Goal: Ask a question: Seek information or help from site administrators or community

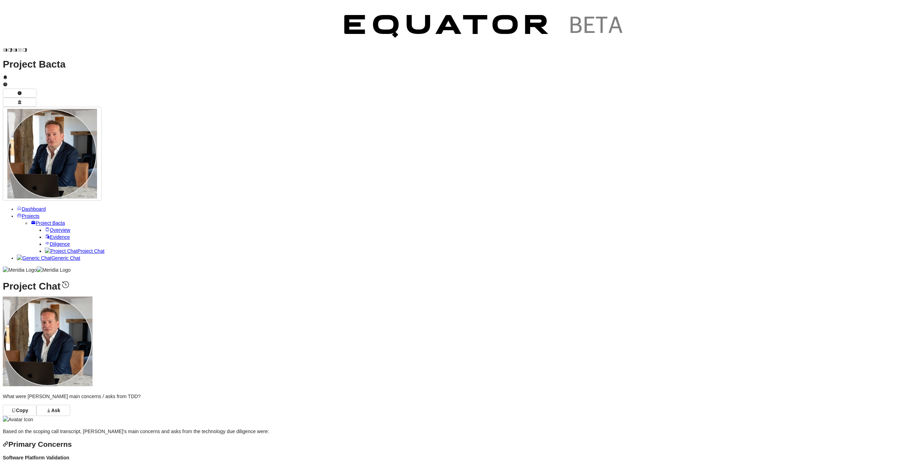
click at [50, 227] on span "Overview" at bounding box center [60, 230] width 20 height 6
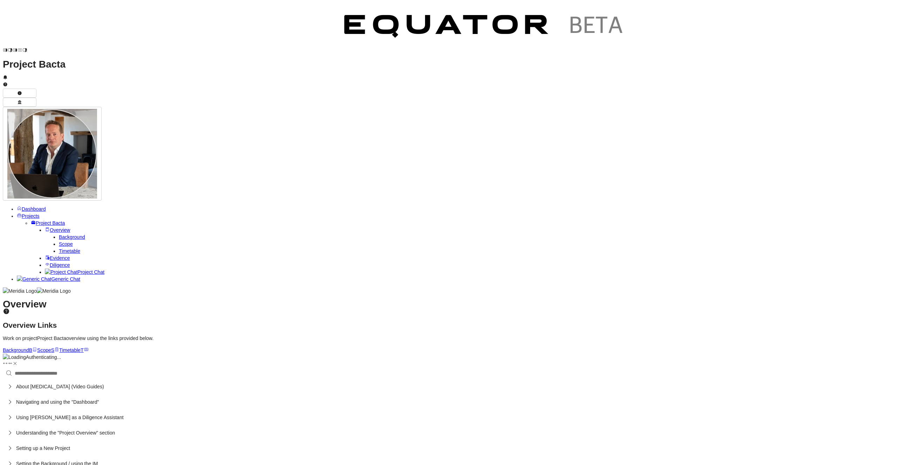
click at [59, 241] on span "Scope" at bounding box center [66, 244] width 14 height 6
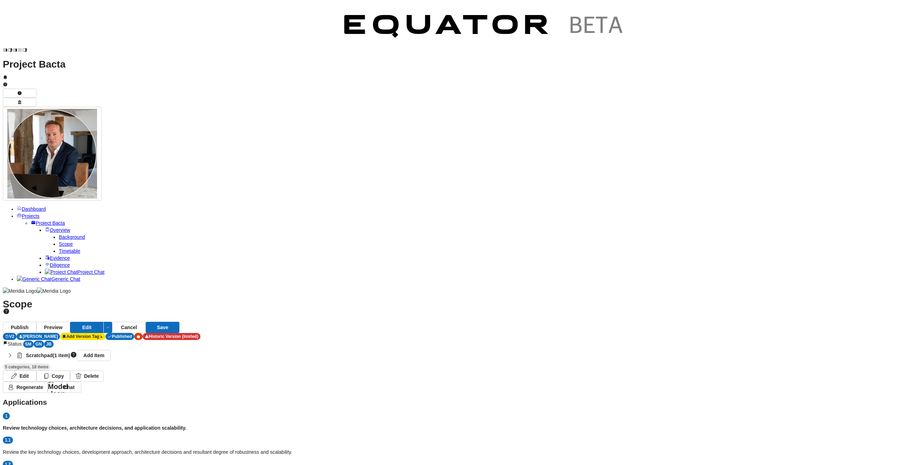
click at [77, 269] on span "Project Chat" at bounding box center [90, 272] width 27 height 6
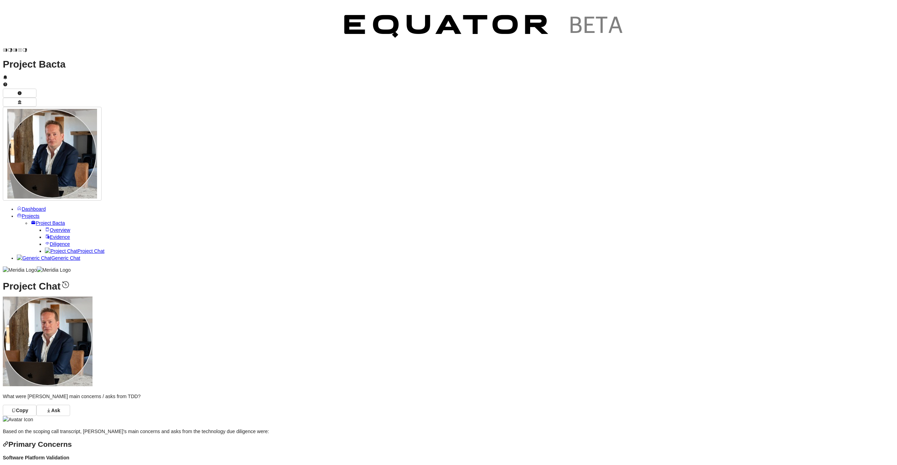
click at [843, 398] on span "Clear Chat Sesssion" at bounding box center [866, 395] width 67 height 7
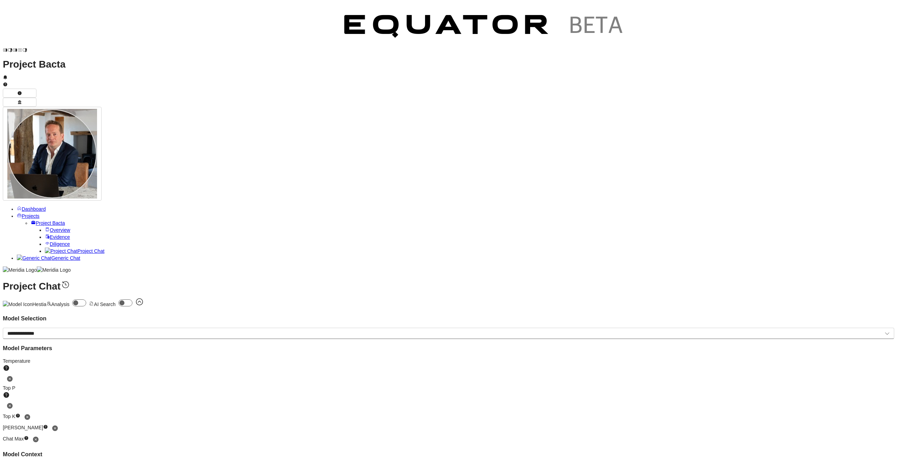
click at [855, 431] on span "Temp Prompt Document + 0" at bounding box center [866, 431] width 67 height 7
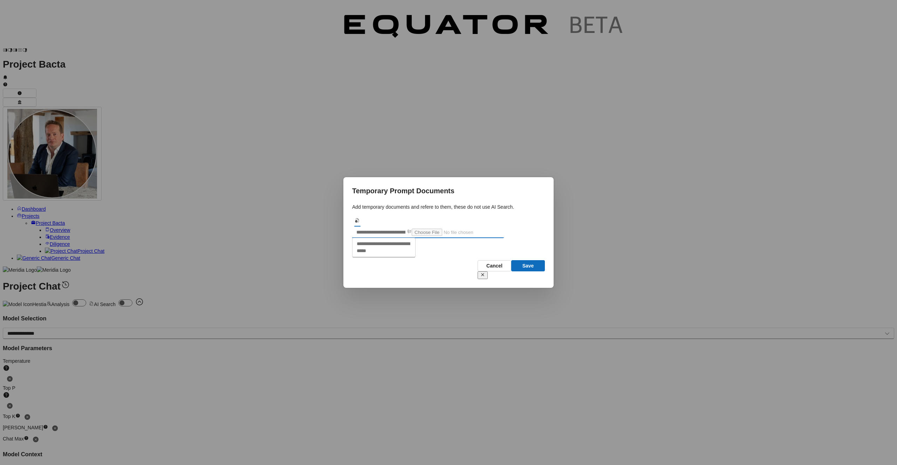
click at [406, 227] on input "text" at bounding box center [379, 232] width 54 height 11
type input "*******"
click at [415, 256] on textarea at bounding box center [383, 247] width 63 height 18
paste textarea "**********"
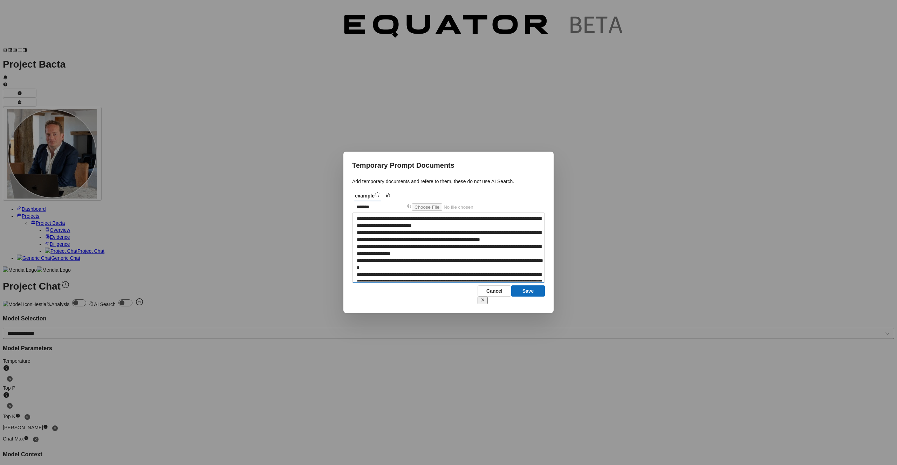
scroll to position [1410, 0]
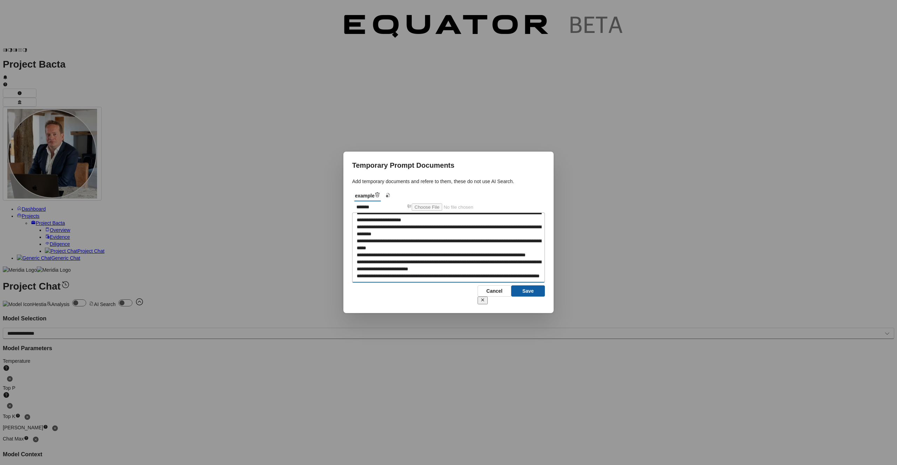
type textarea "**********"
click at [535, 297] on button "Save" at bounding box center [528, 290] width 34 height 11
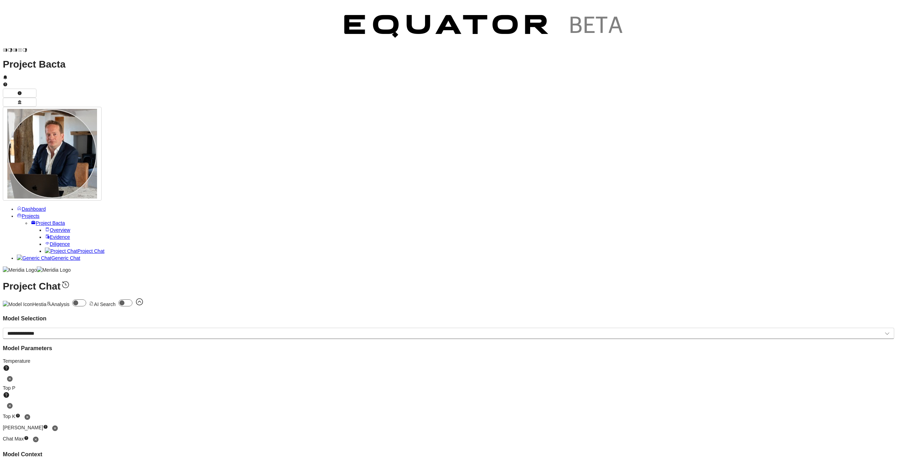
drag, startPoint x: 224, startPoint y: 431, endPoint x: 240, endPoint y: 380, distance: 53.1
type textarea "**********"
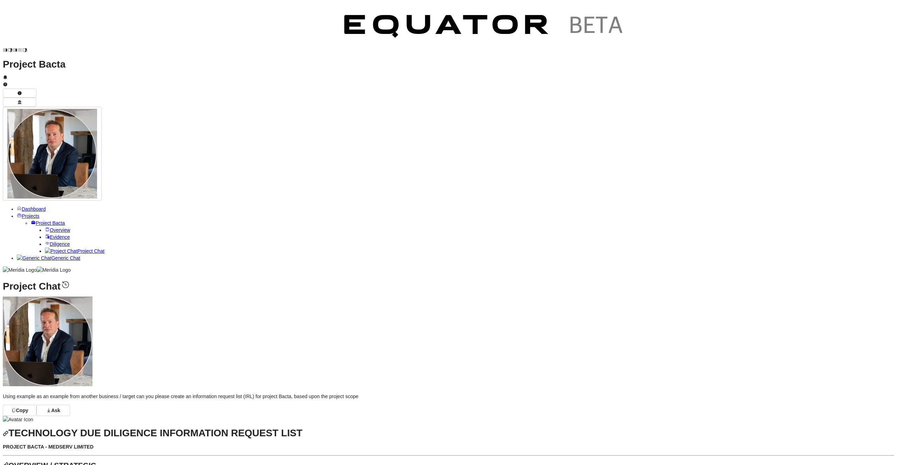
scroll to position [-1030, 0]
drag, startPoint x: 372, startPoint y: 189, endPoint x: 223, endPoint y: 148, distance: 154.2
copy ul "How many clients are you currently servicing, and how many transactions (claims…"
drag, startPoint x: 463, startPoint y: 223, endPoint x: 246, endPoint y: 193, distance: 219.2
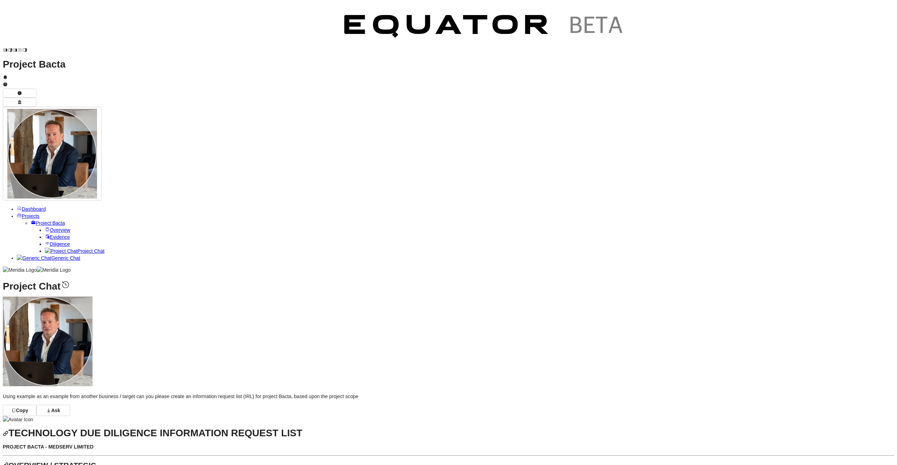
copy ul "Please provide a detailed system architecture diagram showing key systems used …"
drag, startPoint x: 389, startPoint y: 285, endPoint x: 189, endPoint y: 237, distance: 205.2
copy ul "Do you operate with different technology stacks for private healthcare provider…"
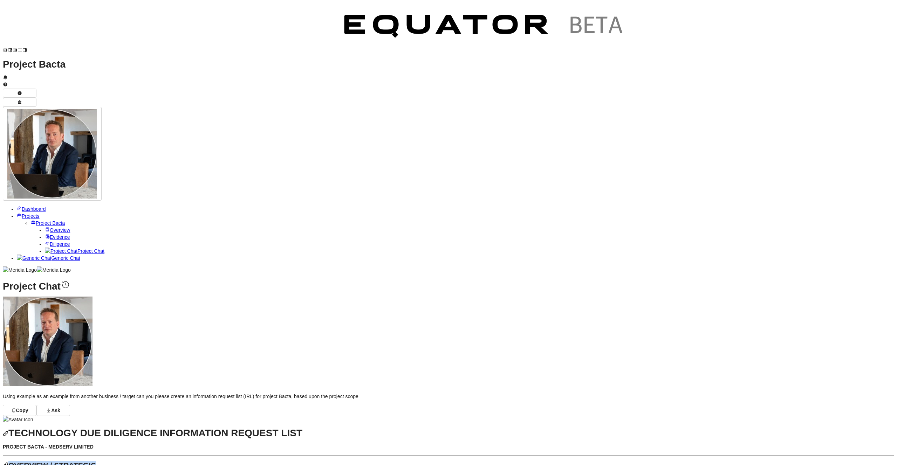
drag, startPoint x: 235, startPoint y: 133, endPoint x: 152, endPoint y: 134, distance: 82.7
click at [96, 461] on strong "OVERVIEW / STRATEGIC" at bounding box center [52, 465] width 88 height 8
copy strong "OVERVIEW / STRATEGIC"
drag, startPoint x: 350, startPoint y: 220, endPoint x: 250, endPoint y: 140, distance: 128.0
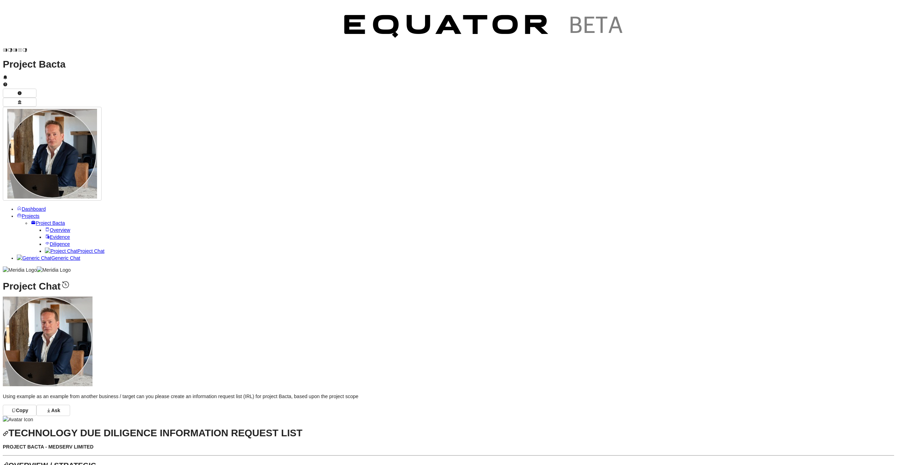
copy ul "Please provide details on how your RCM and RPM solutions are hosted (on-premise…"
drag, startPoint x: 424, startPoint y: 258, endPoint x: 251, endPoint y: 192, distance: 185.5
copy ul "What integrations exist between your RCM and RPM platforms, and what connection…"
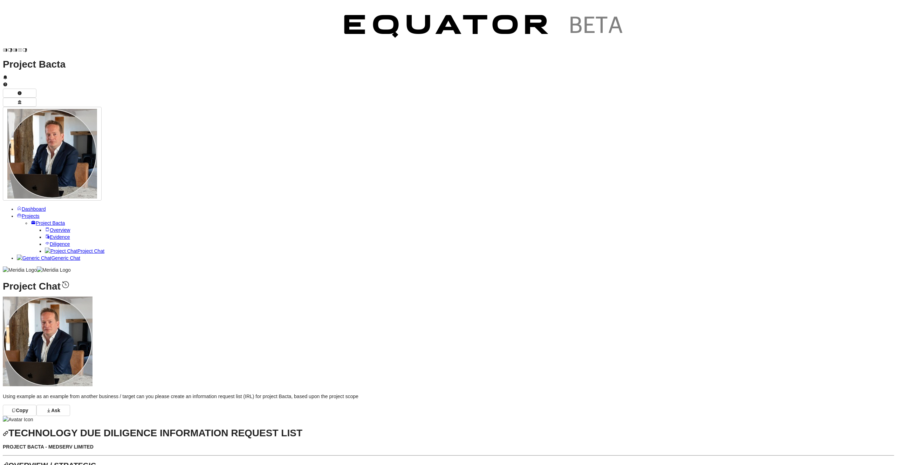
drag, startPoint x: 471, startPoint y: 295, endPoint x: 161, endPoint y: 287, distance: 310.4
copy ul "Please detail how system performance and errors are monitored and reported, inc…"
drag, startPoint x: 523, startPoint y: 209, endPoint x: 152, endPoint y: 204, distance: 370.2
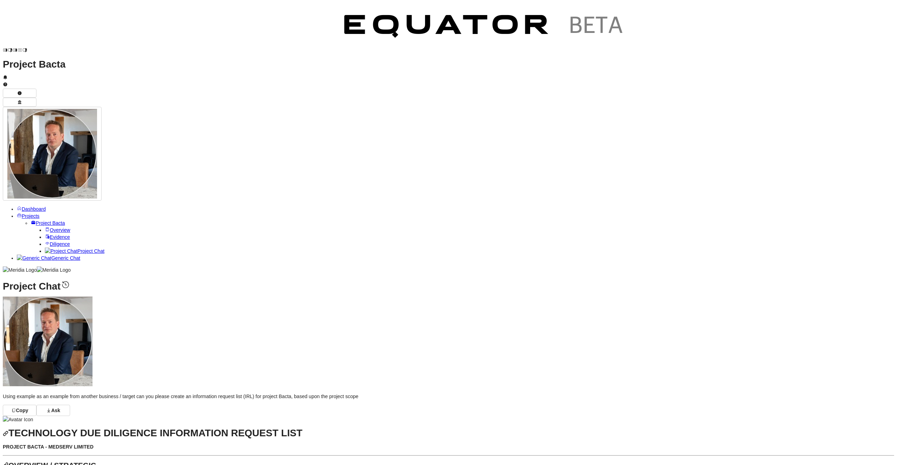
copy ul "Are there any known barriers to scalability within your RCM and RPM products? B…"
drag, startPoint x: 441, startPoint y: 244, endPoint x: 158, endPoint y: 212, distance: 284.8
copy ul "Please detail the new client onboarding journey for both RCM and RPM services, …"
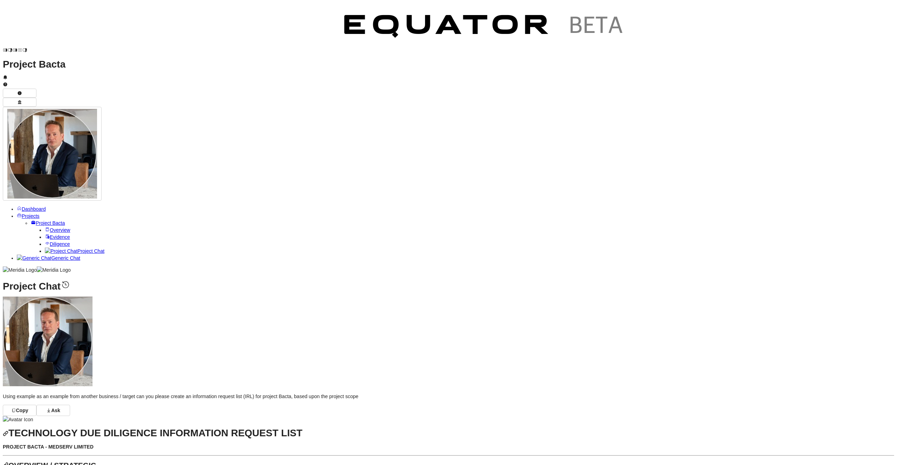
scroll to position [-1006, 0]
drag, startPoint x: 372, startPoint y: 166, endPoint x: 162, endPoint y: 136, distance: 211.9
copy ul "How many clients are you currently servicing, and how many transactions (claims…"
drag, startPoint x: 407, startPoint y: 199, endPoint x: 160, endPoint y: 192, distance: 247.0
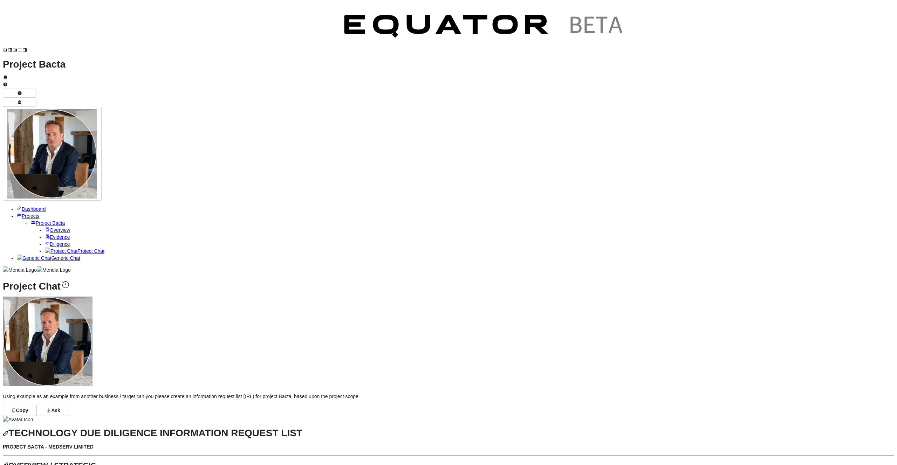
drag, startPoint x: 375, startPoint y: 258, endPoint x: 256, endPoint y: 183, distance: 140.9
drag, startPoint x: 254, startPoint y: 275, endPoint x: 194, endPoint y: 261, distance: 61.9
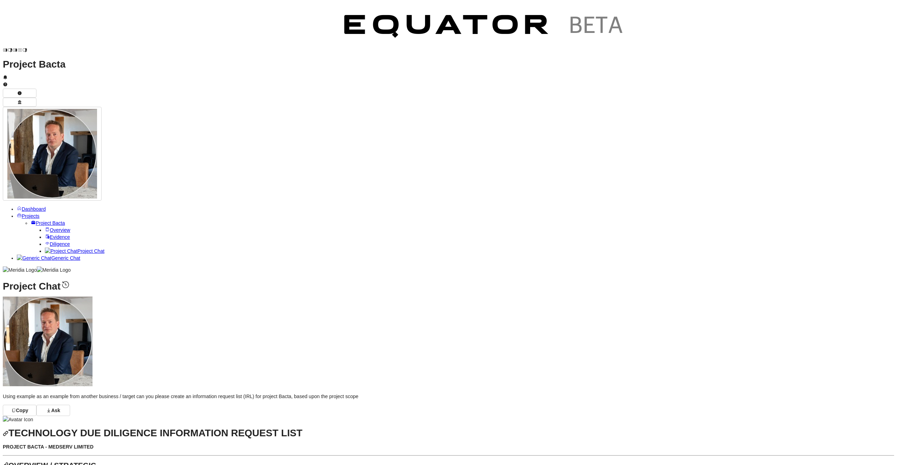
drag, startPoint x: 373, startPoint y: 313, endPoint x: 240, endPoint y: 266, distance: 140.6
drag, startPoint x: 452, startPoint y: 349, endPoint x: 228, endPoint y: 298, distance: 229.6
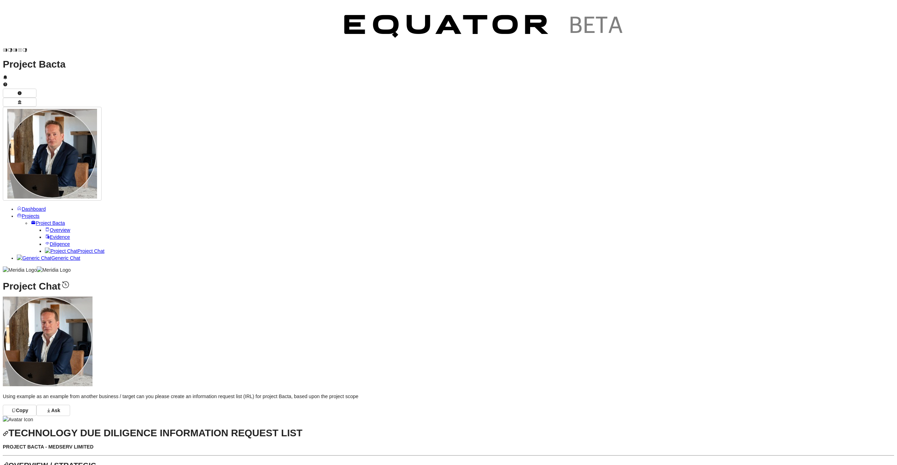
scroll to position [-815, 0]
drag, startPoint x: 499, startPoint y: 246, endPoint x: 133, endPoint y: 238, distance: 365.7
drag, startPoint x: 493, startPoint y: 278, endPoint x: 186, endPoint y: 266, distance: 307.4
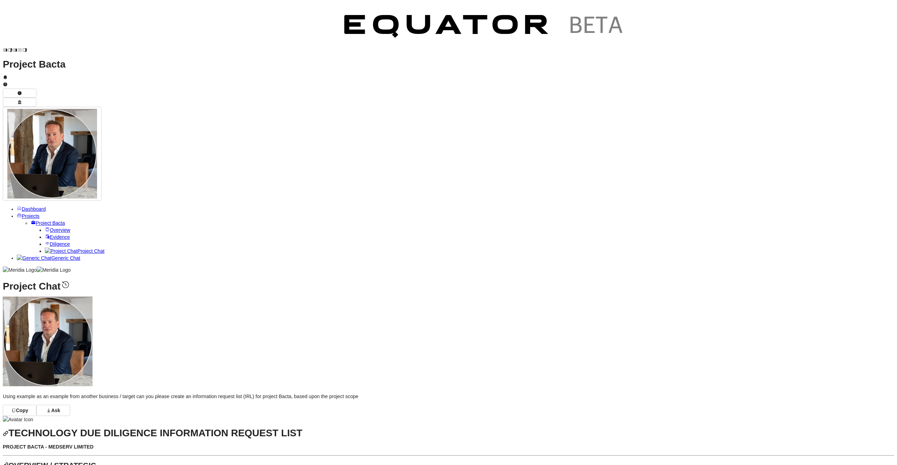
scroll to position [-1030, 0]
drag, startPoint x: 212, startPoint y: 133, endPoint x: 145, endPoint y: 133, distance: 66.5
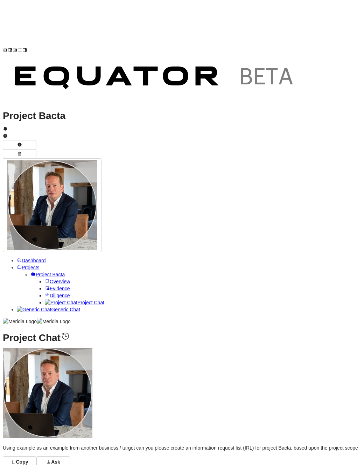
scroll to position [-770, 0]
drag, startPoint x: 279, startPoint y: 255, endPoint x: 64, endPoint y: 229, distance: 216.9
drag, startPoint x: 310, startPoint y: 297, endPoint x: 56, endPoint y: 279, distance: 254.9
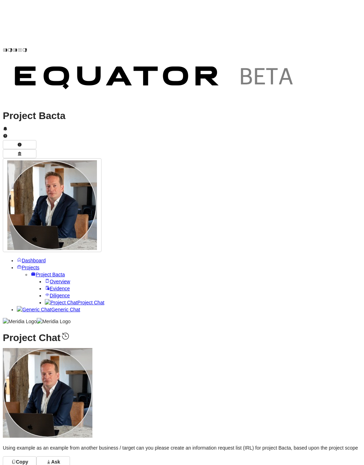
scroll to position [-662, 0]
drag, startPoint x: 235, startPoint y: 283, endPoint x: 50, endPoint y: 248, distance: 188.2
drag, startPoint x: 110, startPoint y: 333, endPoint x: 107, endPoint y: 304, distance: 28.5
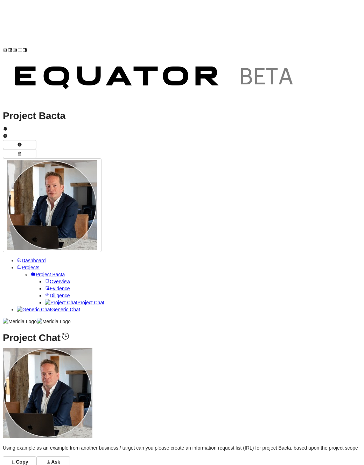
drag, startPoint x: 63, startPoint y: 214, endPoint x: 103, endPoint y: 202, distance: 41.6
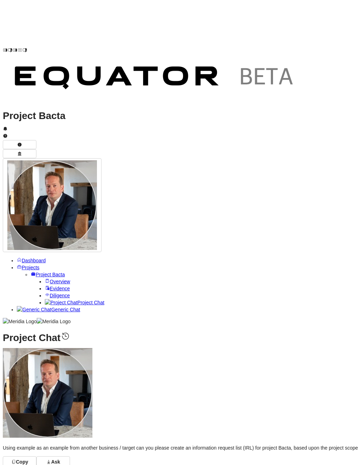
drag, startPoint x: 160, startPoint y: 215, endPoint x: 164, endPoint y: 216, distance: 3.6
drag, startPoint x: 304, startPoint y: 230, endPoint x: 56, endPoint y: 204, distance: 249.3
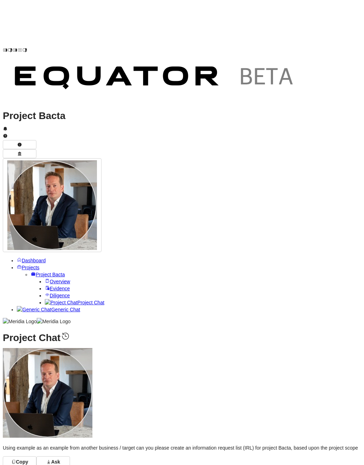
drag, startPoint x: 218, startPoint y: 205, endPoint x: 57, endPoint y: 193, distance: 161.2
drag, startPoint x: 147, startPoint y: 116, endPoint x: 42, endPoint y: 102, distance: 106.0
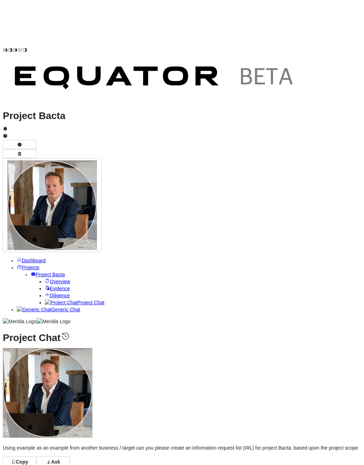
drag, startPoint x: 227, startPoint y: 159, endPoint x: 41, endPoint y: 145, distance: 186.1
drag, startPoint x: 243, startPoint y: 211, endPoint x: 49, endPoint y: 175, distance: 197.9
drag, startPoint x: 101, startPoint y: 182, endPoint x: 113, endPoint y: 186, distance: 12.8
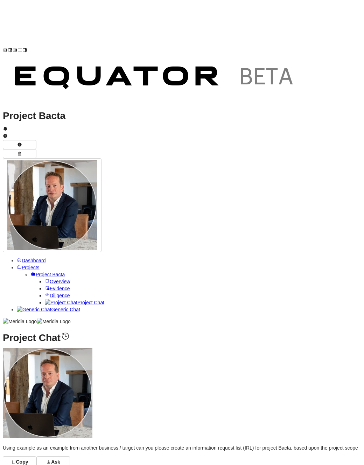
drag, startPoint x: 217, startPoint y: 209, endPoint x: 47, endPoint y: 184, distance: 171.7
drag, startPoint x: 298, startPoint y: 145, endPoint x: 51, endPoint y: 120, distance: 247.5
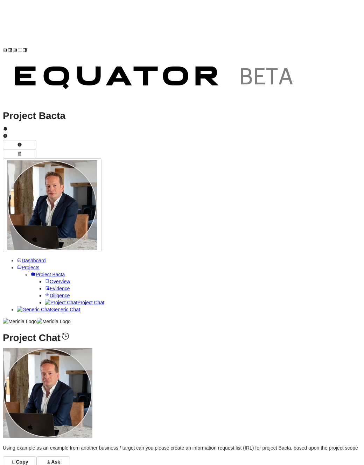
drag, startPoint x: 313, startPoint y: 185, endPoint x: 41, endPoint y: 169, distance: 271.9
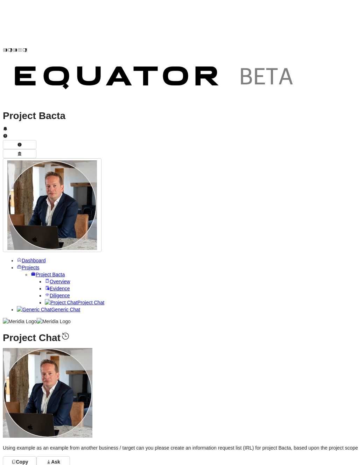
drag, startPoint x: 162, startPoint y: 176, endPoint x: 28, endPoint y: 156, distance: 135.6
drag, startPoint x: 279, startPoint y: 224, endPoint x: 123, endPoint y: 198, distance: 158.0
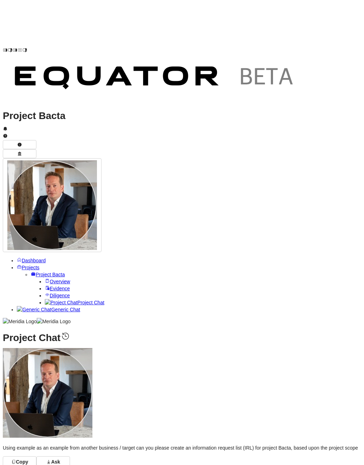
drag, startPoint x: 235, startPoint y: 267, endPoint x: 140, endPoint y: 230, distance: 102.2
drag, startPoint x: 258, startPoint y: 308, endPoint x: 31, endPoint y: 293, distance: 227.4
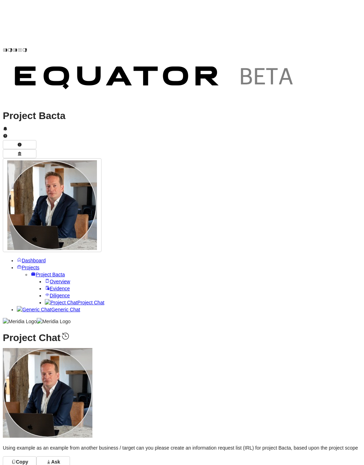
drag, startPoint x: 323, startPoint y: 343, endPoint x: 62, endPoint y: 330, distance: 261.2
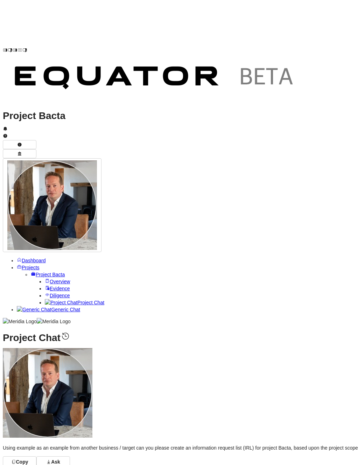
drag, startPoint x: 101, startPoint y: 233, endPoint x: 38, endPoint y: 199, distance: 71.3
drag, startPoint x: 223, startPoint y: 174, endPoint x: 41, endPoint y: 141, distance: 185.5
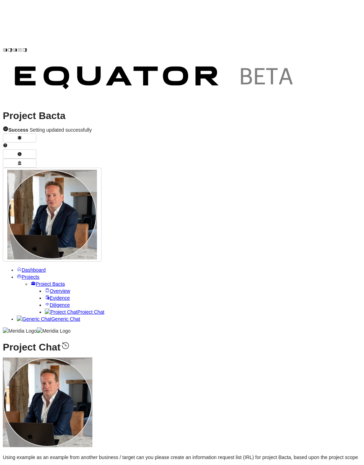
paste textarea "**********"
type textarea "**********"
drag, startPoint x: 59, startPoint y: 175, endPoint x: 136, endPoint y: 180, distance: 76.9
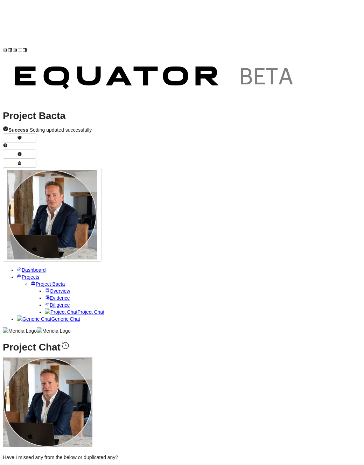
drag, startPoint x: 61, startPoint y: 214, endPoint x: 182, endPoint y: 222, distance: 121.8
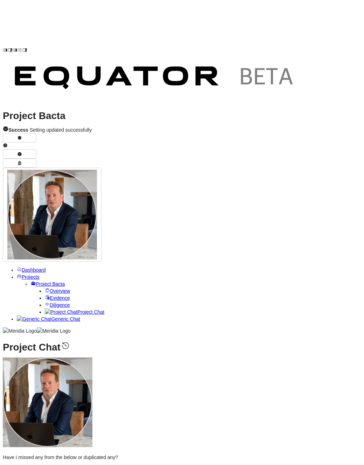
drag, startPoint x: 249, startPoint y: 221, endPoint x: 57, endPoint y: 213, distance: 191.4
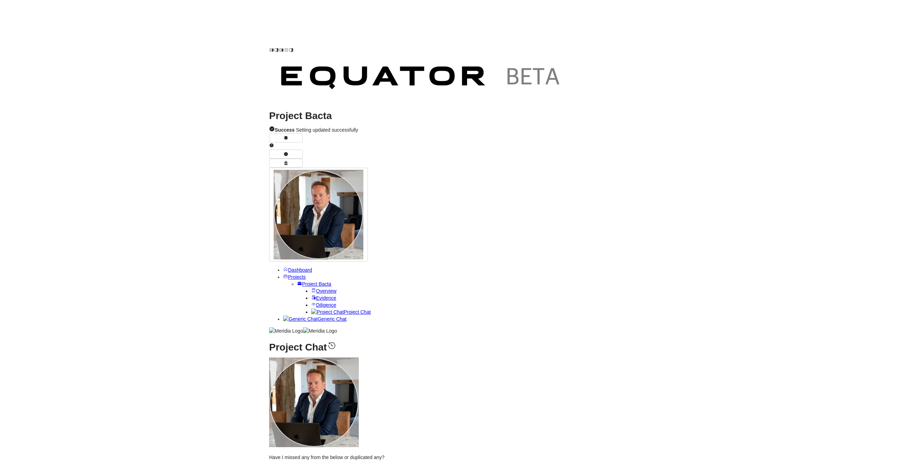
scroll to position [0, 0]
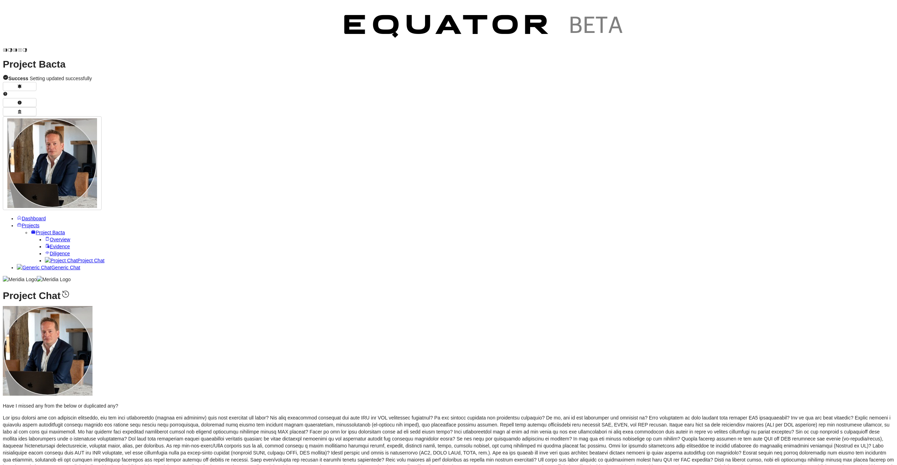
click at [843, 406] on span "Clear Chat Sesssion" at bounding box center [861, 407] width 67 height 7
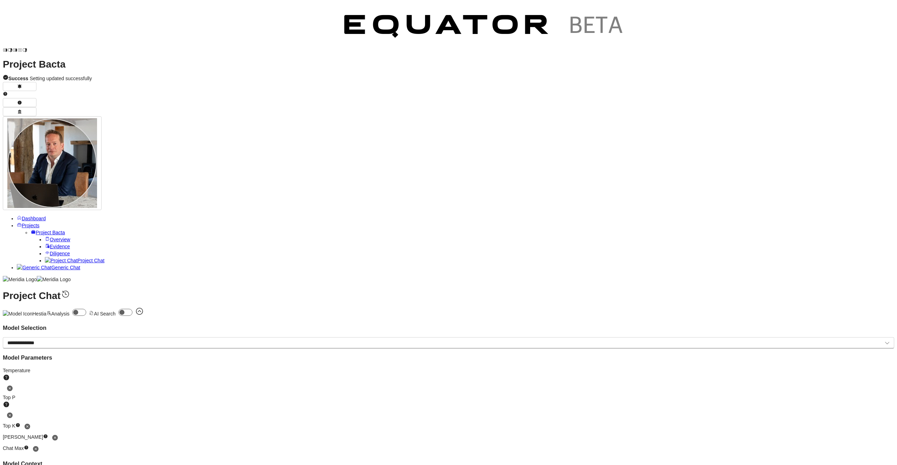
paste textarea "**********"
type textarea "**********"
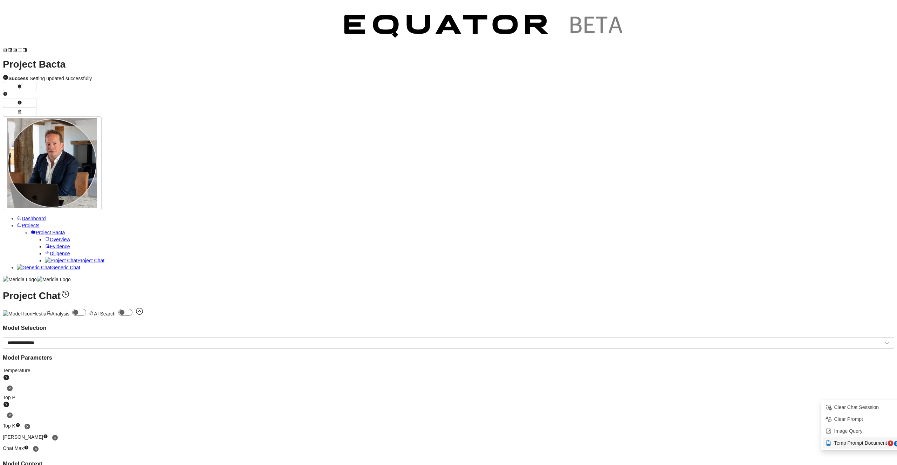
click at [853, 441] on span "Temp Prompt Document + 0" at bounding box center [866, 443] width 67 height 7
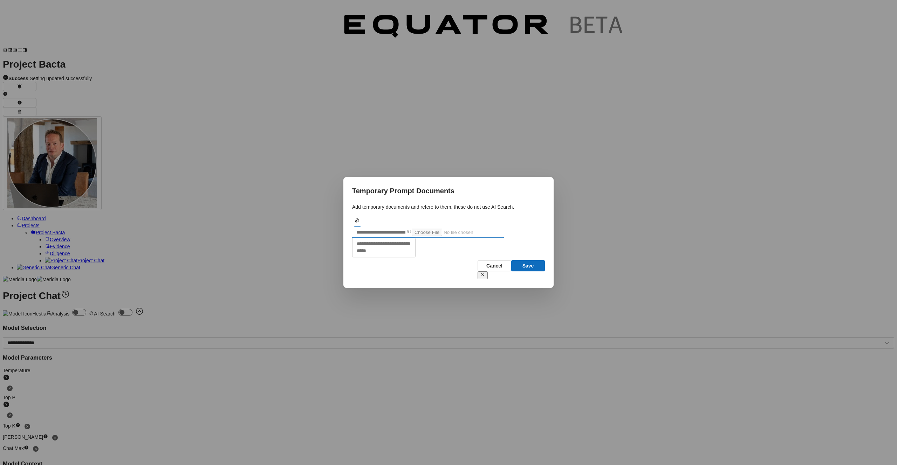
click at [382, 227] on input "text" at bounding box center [379, 232] width 54 height 11
type input "*****"
click at [405, 255] on textarea at bounding box center [383, 247] width 63 height 18
paste textarea "**********"
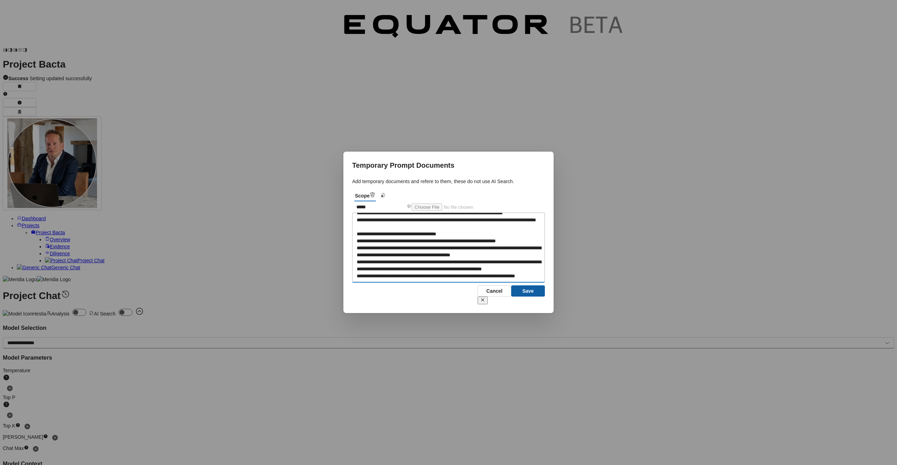
type textarea "**********"
click at [532, 297] on button "Save" at bounding box center [528, 290] width 34 height 11
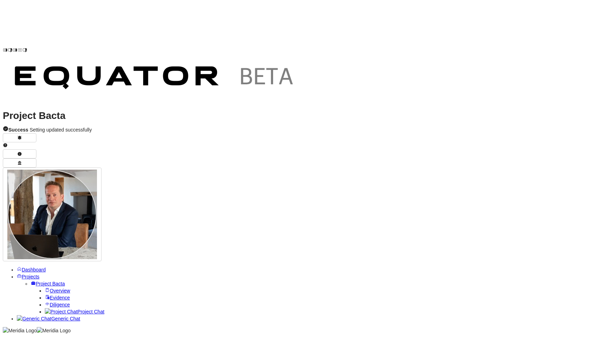
scroll to position [-181, 0]
drag, startPoint x: 259, startPoint y: 88, endPoint x: 438, endPoint y: 84, distance: 179.0
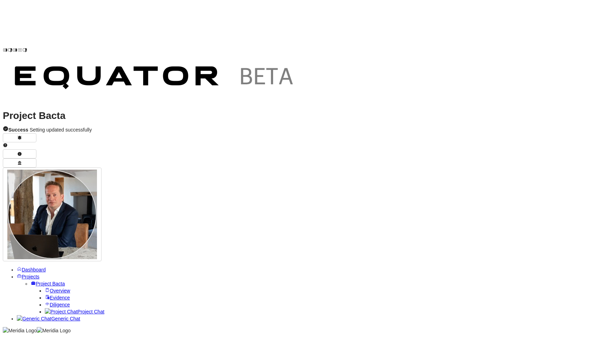
drag, startPoint x: 158, startPoint y: 227, endPoint x: 503, endPoint y: 226, distance: 345.0
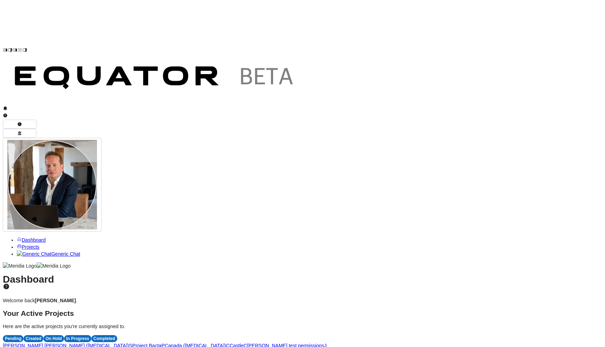
click at [132, 343] on span "S" at bounding box center [130, 346] width 3 height 6
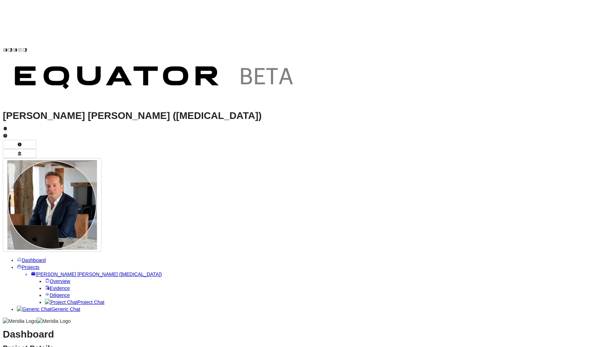
click at [68, 300] on link "Project Chat" at bounding box center [75, 303] width 60 height 6
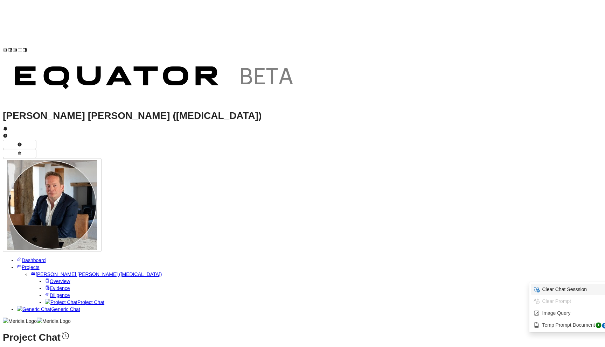
click at [577, 291] on span "Clear Chat Sesssion" at bounding box center [575, 289] width 67 height 7
type textarea "**********"
click at [50, 286] on span "Evidence" at bounding box center [60, 289] width 20 height 6
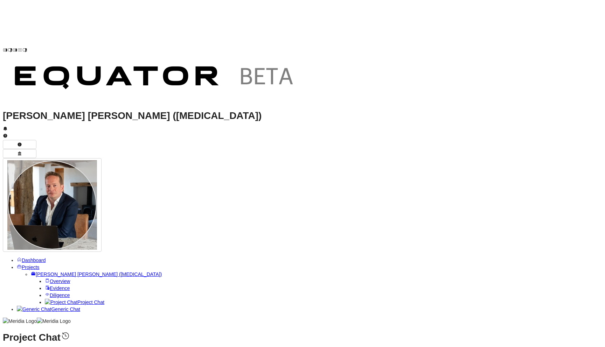
copy div "What are the main points about the business? As short bullet points?"
click at [572, 286] on div "Clear Chat Sesssion" at bounding box center [570, 289] width 79 height 11
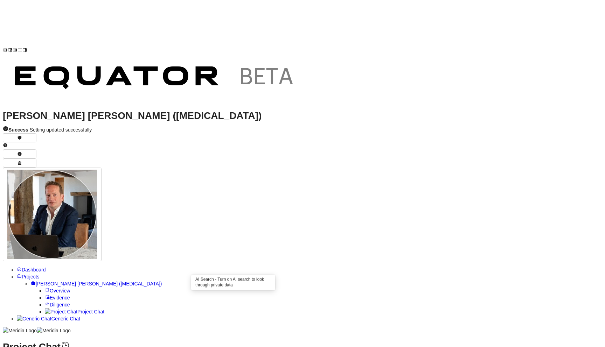
paste textarea "**********"
type textarea "**********"
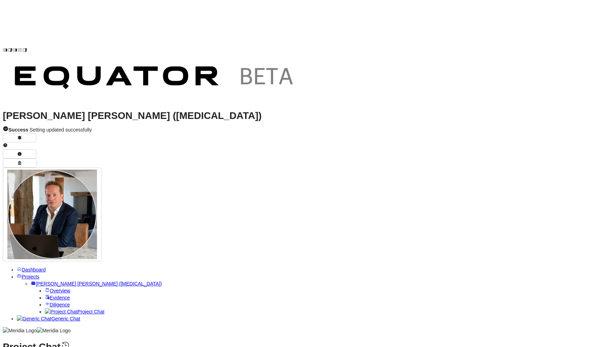
drag, startPoint x: 424, startPoint y: 261, endPoint x: 144, endPoint y: 155, distance: 299.4
copy div "Strategic Position: • Well-established firm with solid operational foundations …"
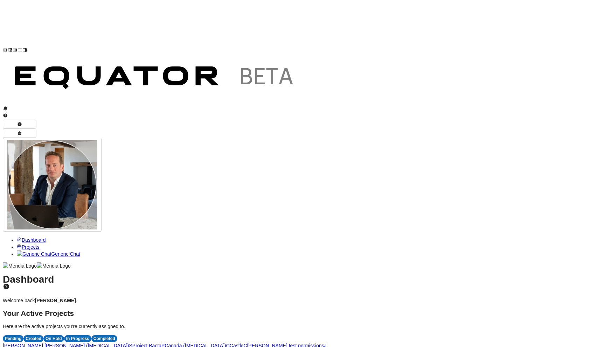
click at [132, 343] on span "S" at bounding box center [130, 346] width 3 height 6
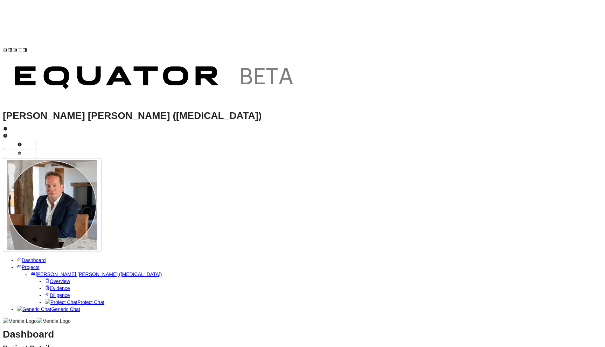
click at [77, 300] on span "Project Chat" at bounding box center [90, 303] width 27 height 6
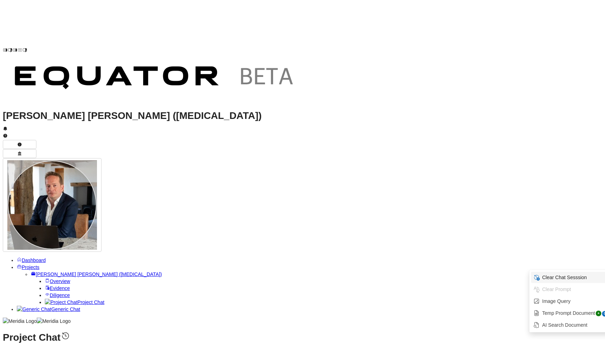
click at [566, 278] on span "Clear Chat Sesssion" at bounding box center [575, 277] width 67 height 7
type textarea "**********"
drag, startPoint x: 347, startPoint y: 125, endPoint x: 523, endPoint y: 126, distance: 175.8
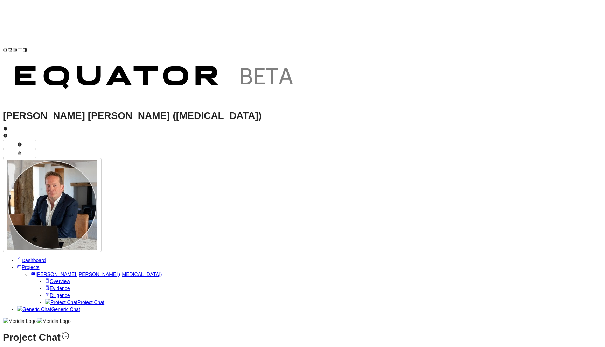
drag, startPoint x: 181, startPoint y: 131, endPoint x: 265, endPoint y: 136, distance: 84.9
drag, startPoint x: 336, startPoint y: 133, endPoint x: 454, endPoint y: 135, distance: 118.4
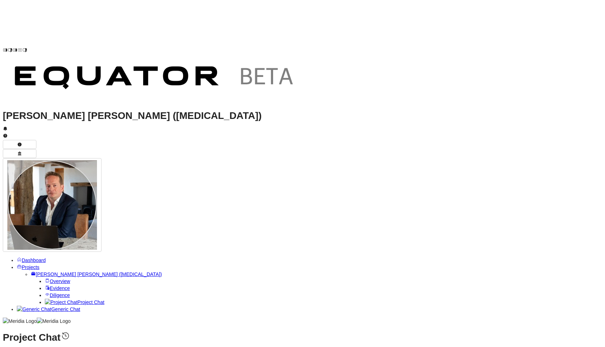
drag, startPoint x: 454, startPoint y: 135, endPoint x: 391, endPoint y: 172, distance: 73.0
drag, startPoint x: 151, startPoint y: 125, endPoint x: 534, endPoint y: 126, distance: 382.8
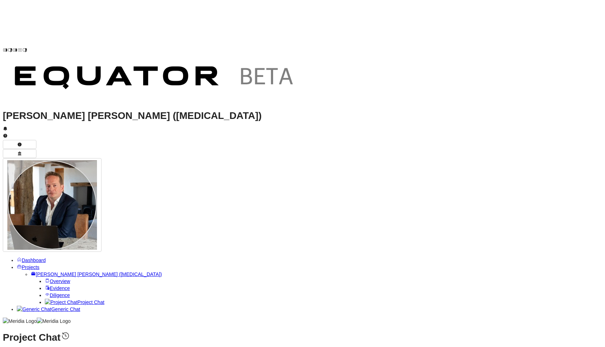
copy p "Farnham Office Infrastructure: The IT Director, [PERSON_NAME], has indicated th…"
drag, startPoint x: 186, startPoint y: 161, endPoint x: 258, endPoint y: 157, distance: 72.2
drag, startPoint x: 243, startPoint y: 167, endPoint x: 256, endPoint y: 167, distance: 13.0
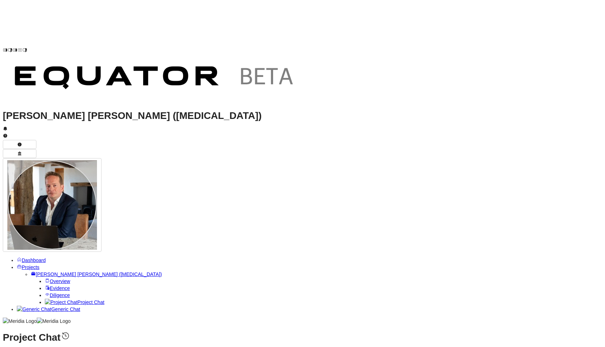
drag, startPoint x: 164, startPoint y: 171, endPoint x: 233, endPoint y: 172, distance: 68.6
drag, startPoint x: 233, startPoint y: 172, endPoint x: 235, endPoint y: 131, distance: 40.7
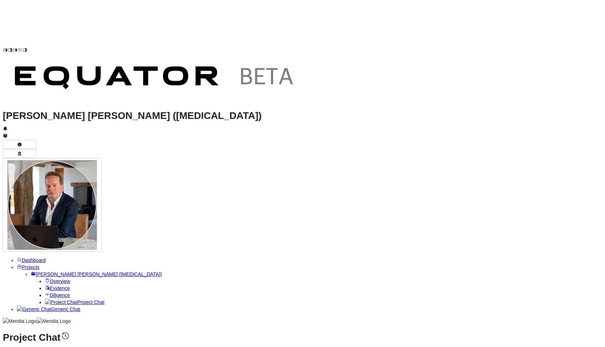
drag, startPoint x: 215, startPoint y: 197, endPoint x: 242, endPoint y: 198, distance: 26.6
drag, startPoint x: 283, startPoint y: 210, endPoint x: 310, endPoint y: 212, distance: 26.3
